Goal: Navigation & Orientation: Go to known website

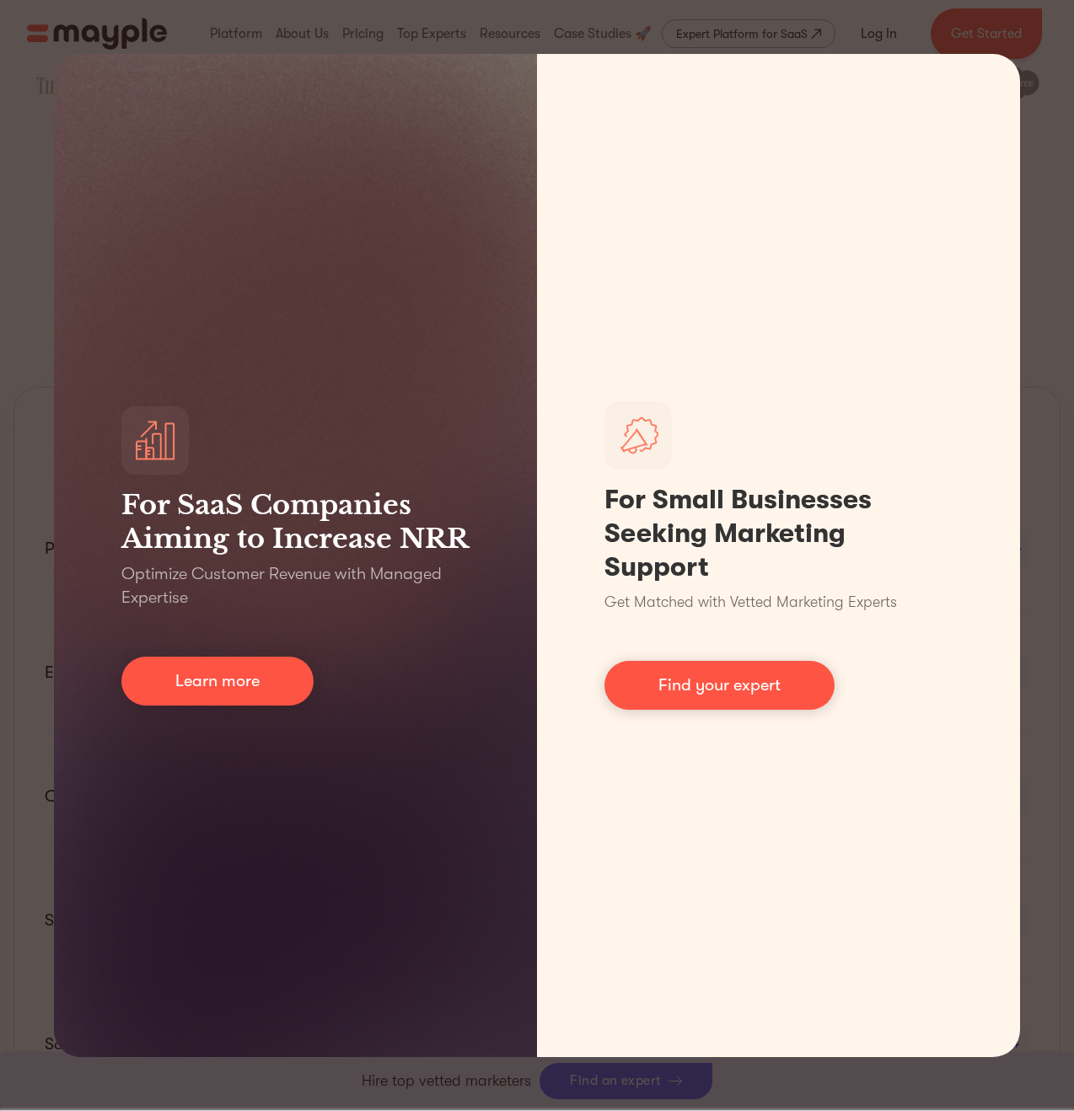
scroll to position [566, 0]
click at [29, 372] on div "For SaaS Companies Aiming to Increase NRR Optimize Customer Revenue with Manage…" at bounding box center [537, 555] width 1074 height 1111
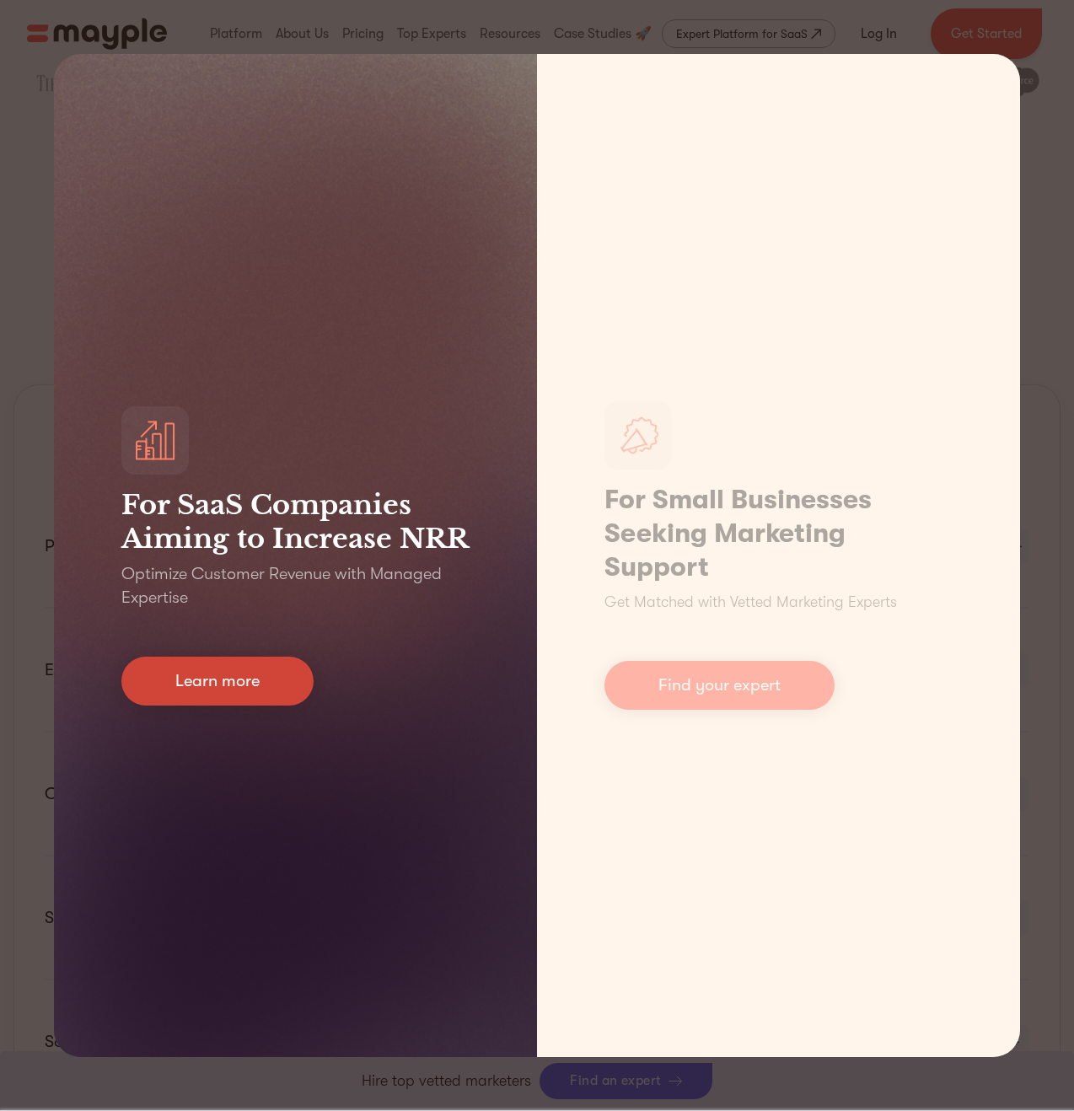
click at [228, 675] on link "Learn more" at bounding box center [217, 681] width 192 height 49
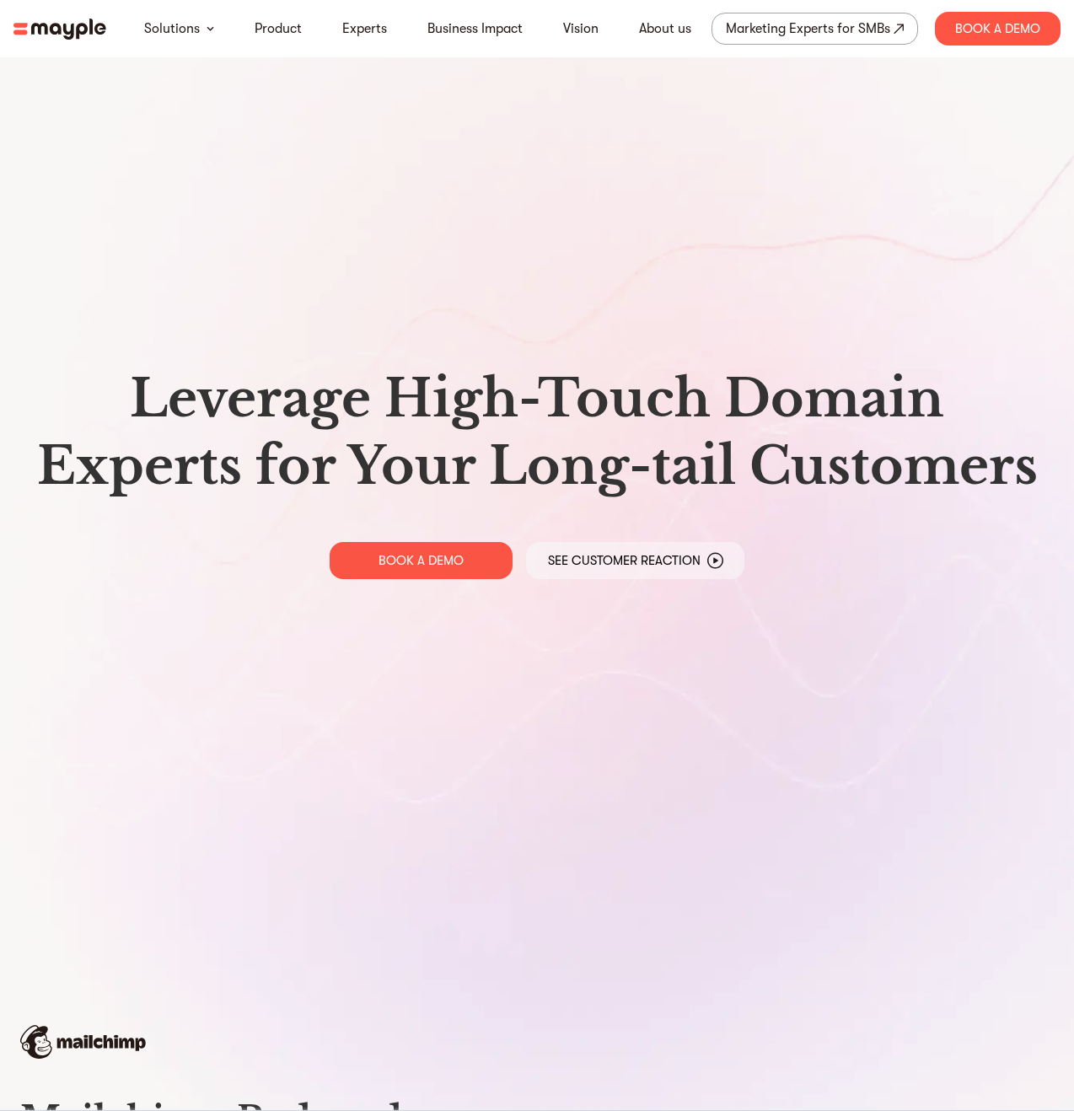
click at [63, 30] on img at bounding box center [59, 29] width 93 height 21
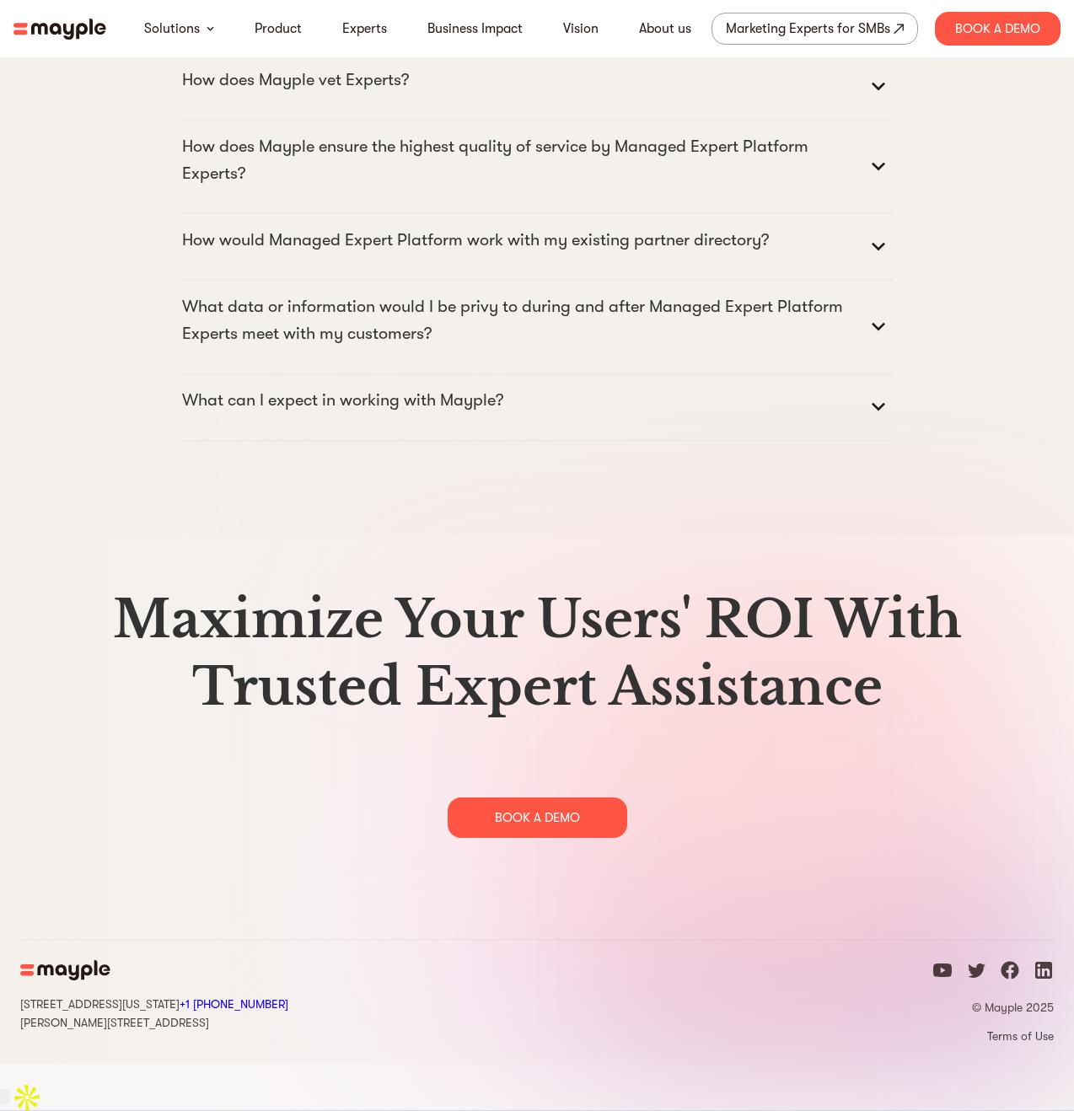
scroll to position [8583, 0]
click at [1042, 982] on icon "linkedin icon" at bounding box center [1044, 971] width 20 height 20
